Goal: Task Accomplishment & Management: Use online tool/utility

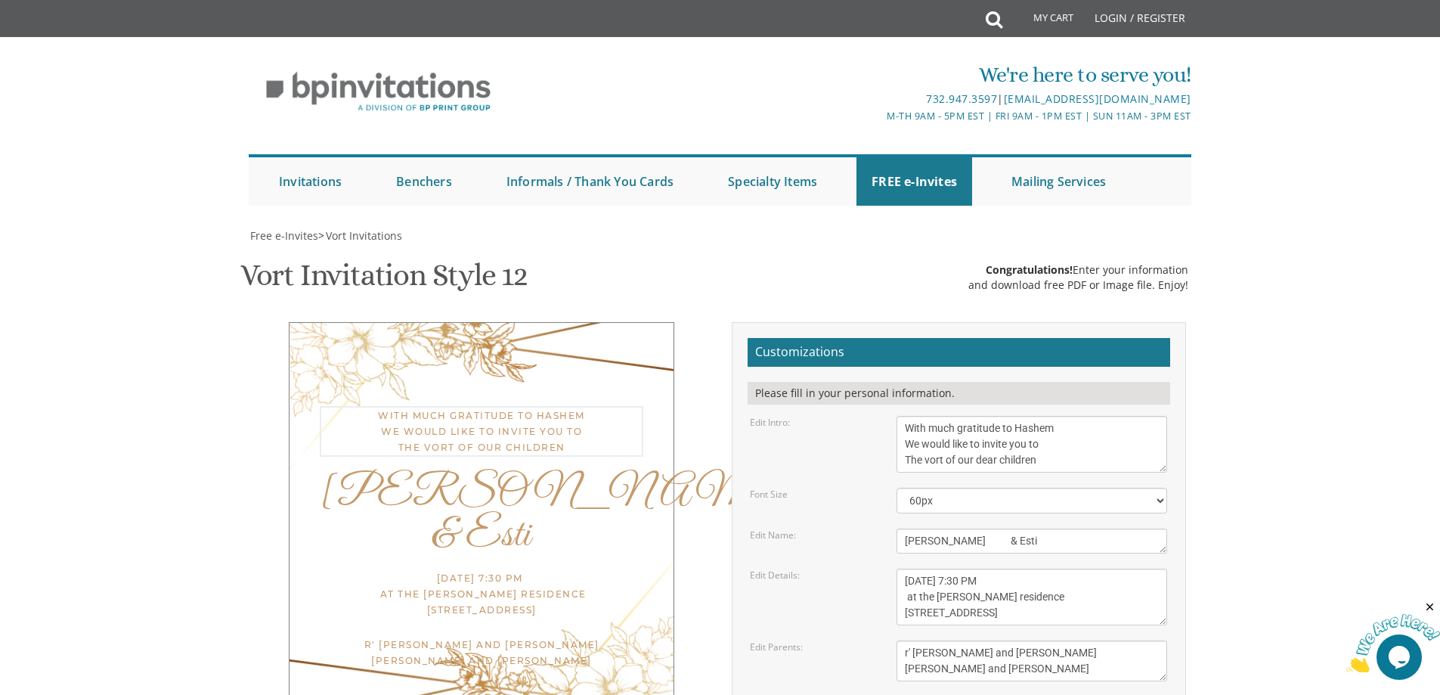
drag, startPoint x: 1043, startPoint y: 459, endPoint x: 879, endPoint y: 389, distance: 177.5
click at [879, 389] on form "Customizations Please fill in your personal information. Edit Intro: With much …" at bounding box center [959, 576] width 423 height 477
drag, startPoint x: 1060, startPoint y: 535, endPoint x: 938, endPoint y: 545, distance: 122.9
click at [873, 502] on form "Customizations Please fill in your personal information. Edit Intro: With much …" at bounding box center [959, 576] width 423 height 477
drag, startPoint x: 1045, startPoint y: 359, endPoint x: 910, endPoint y: 215, distance: 197.9
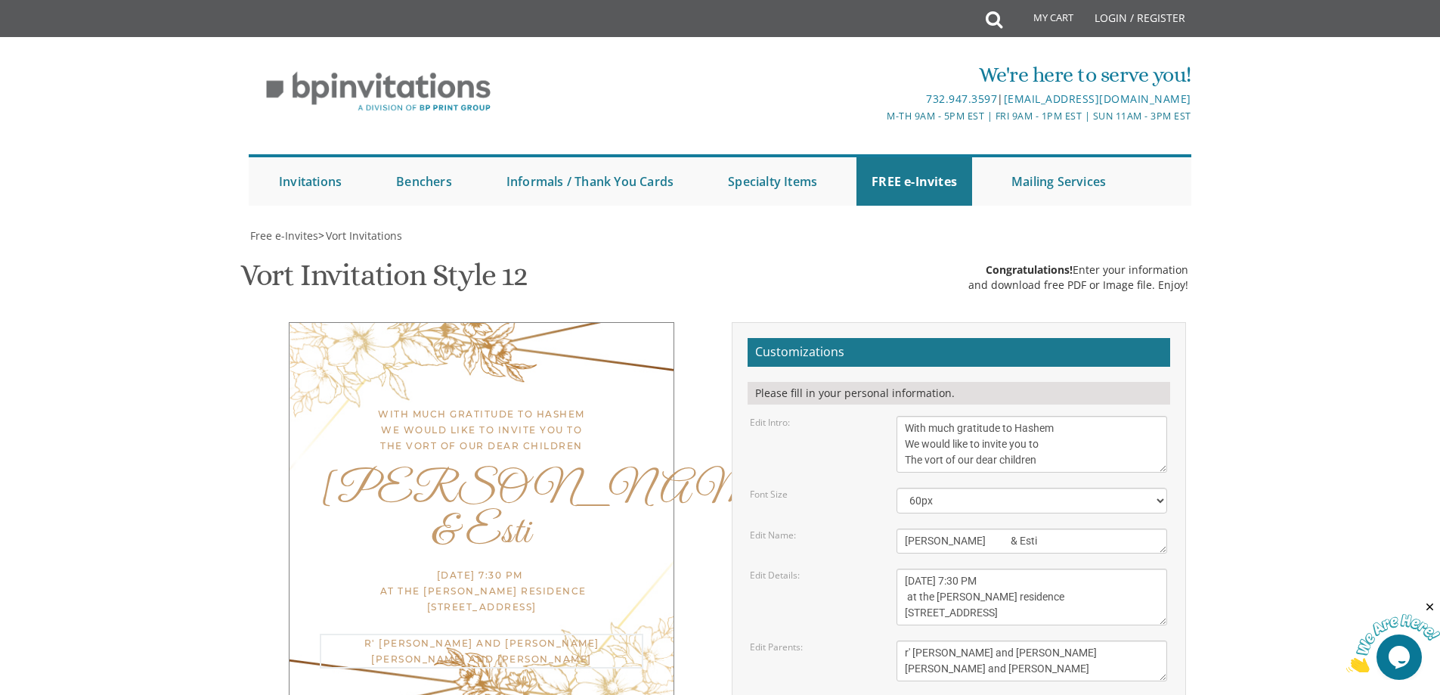
click at [910, 338] on form "Customizations Please fill in your personal information. Edit Intro: With much …" at bounding box center [959, 576] width 423 height 477
drag, startPoint x: 1079, startPoint y: 246, endPoint x: 903, endPoint y: 222, distance: 177.8
click at [903, 338] on form "Customizations Please fill in your personal information. Edit Intro: With much …" at bounding box center [959, 576] width 423 height 477
drag, startPoint x: 1042, startPoint y: 315, endPoint x: 919, endPoint y: 285, distance: 126.9
click at [907, 569] on textarea "[DATE] • 7:00 pm [GEOGRAPHIC_DATA] [STREET_ADDRESS] • [GEOGRAPHIC_DATA], [GEOGR…" at bounding box center [1032, 597] width 271 height 57
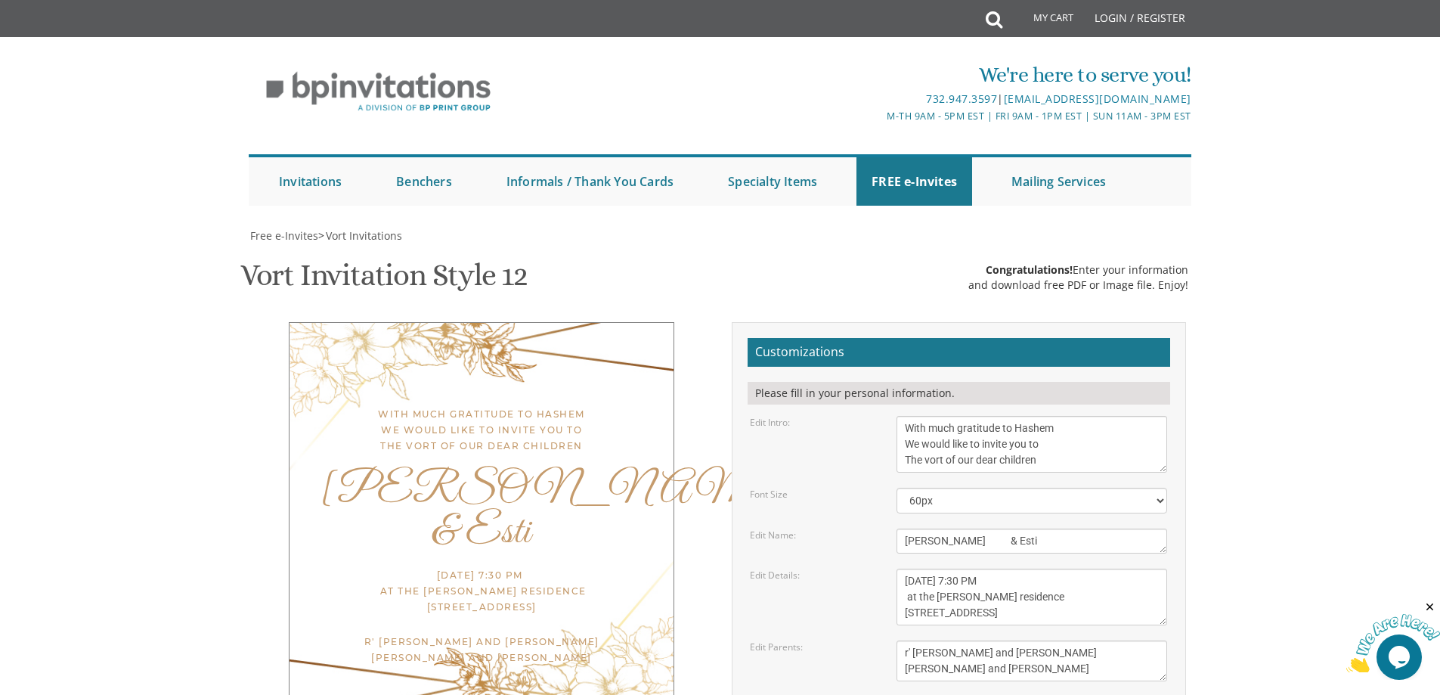
scroll to position [378, 0]
drag, startPoint x: 1007, startPoint y: 274, endPoint x: 903, endPoint y: 252, distance: 106.8
click at [899, 338] on form "Customizations Please fill in your personal information. Edit Intro: With much …" at bounding box center [959, 576] width 423 height 477
click at [949, 569] on textarea "[DATE] • 7:00 pm [GEOGRAPHIC_DATA] [STREET_ADDRESS] • [GEOGRAPHIC_DATA], [GEOGR…" at bounding box center [1032, 597] width 271 height 57
type textarea "[DATE] 7:30 PM at the [PERSON_NAME] residence 23 kelmWoods ave"
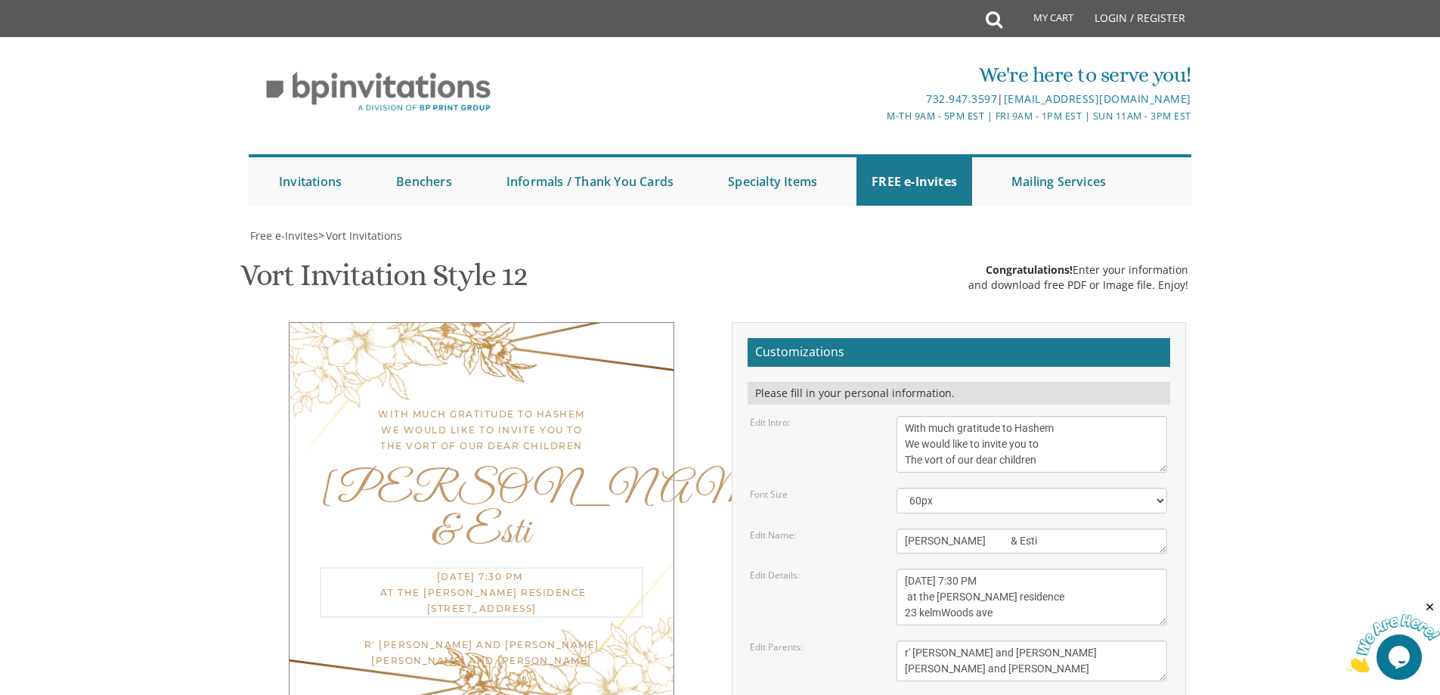
click at [1348, 352] on body "My Cart Total: View Cart Item(s) Submit My Cart Total: View Cart Item(s) Login …" at bounding box center [720, 621] width 1440 height 1243
